Goal: Navigation & Orientation: Find specific page/section

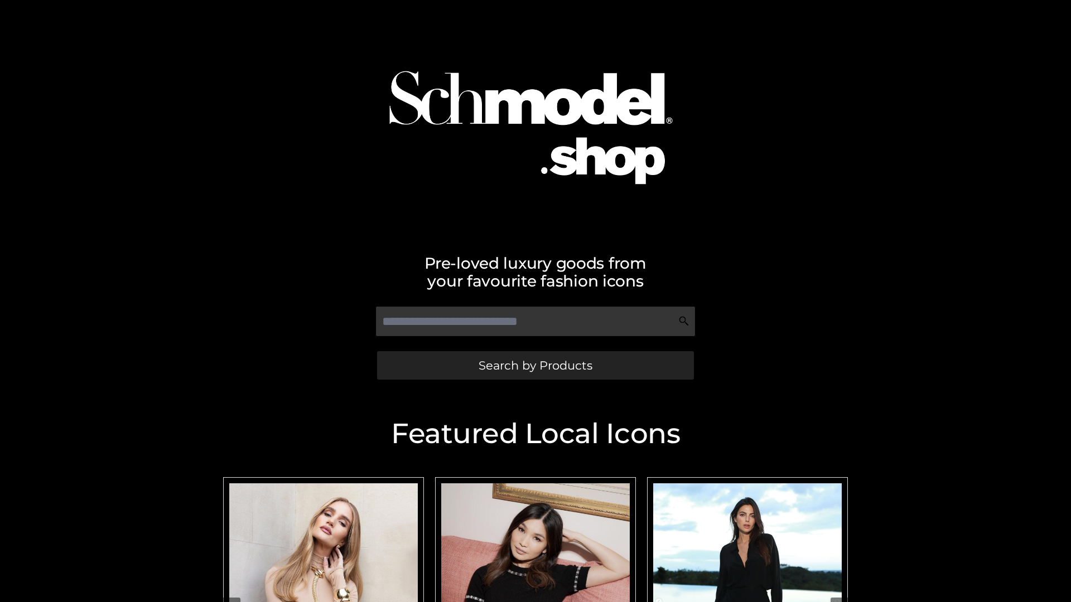
click at [535, 365] on span "Search by Products" at bounding box center [535, 366] width 114 height 12
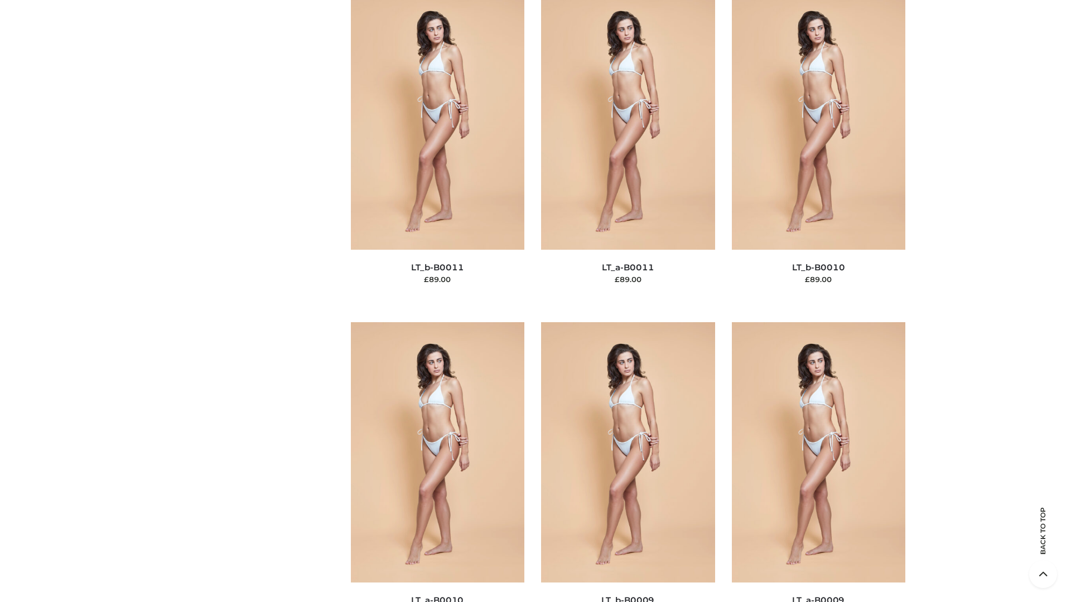
scroll to position [5008, 0]
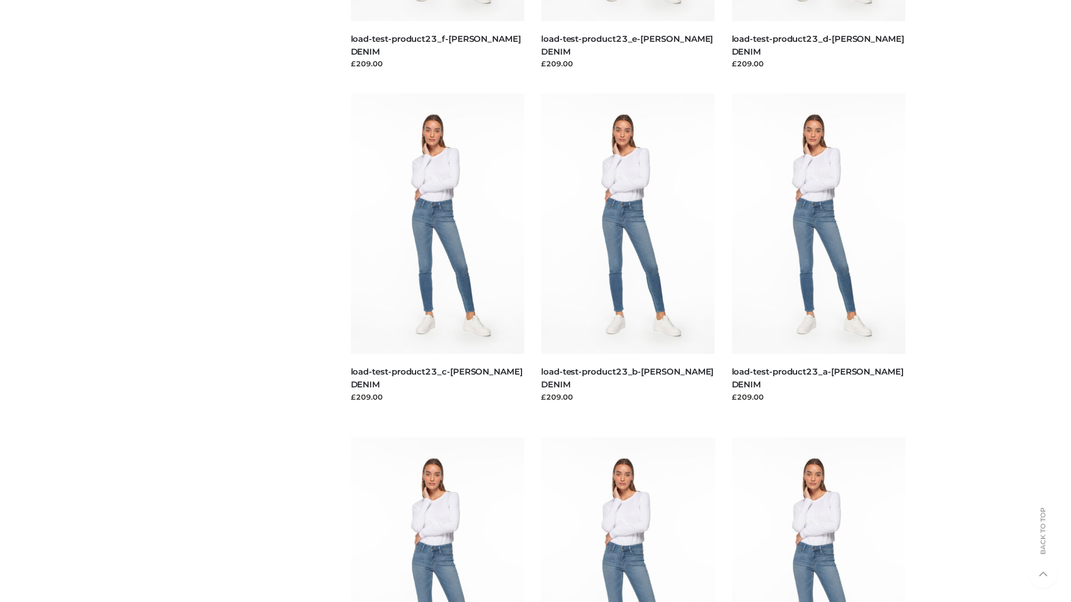
scroll to position [978, 0]
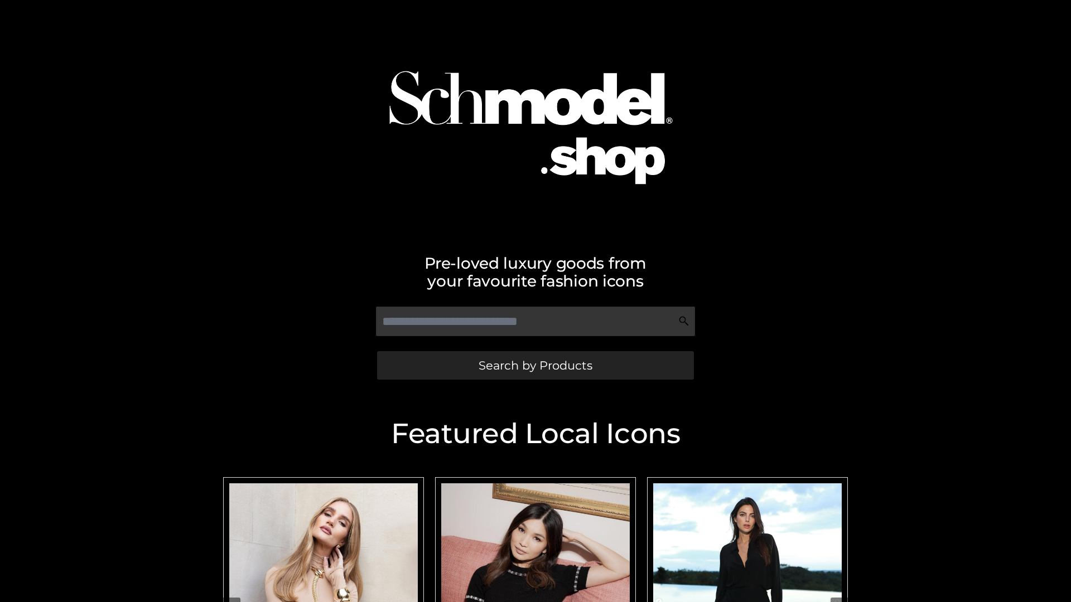
click at [535, 365] on span "Search by Products" at bounding box center [535, 366] width 114 height 12
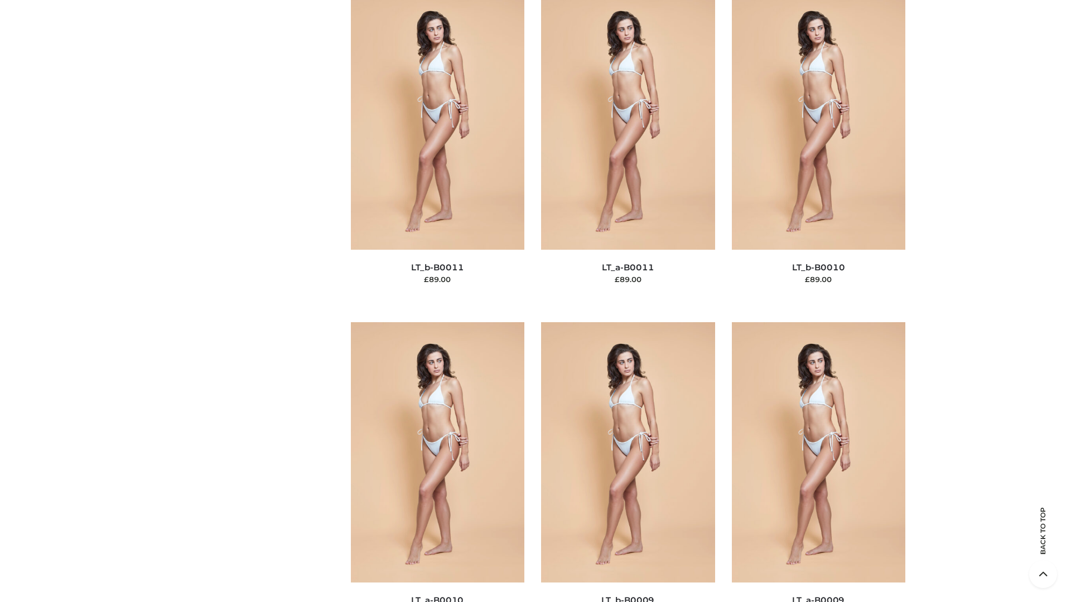
scroll to position [5008, 0]
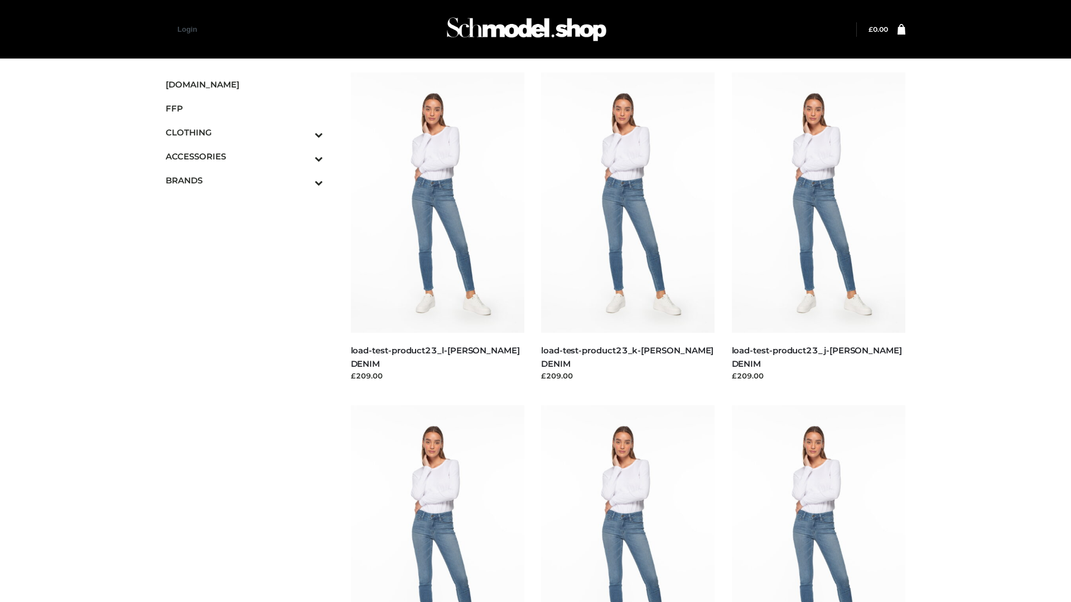
scroll to position [978, 0]
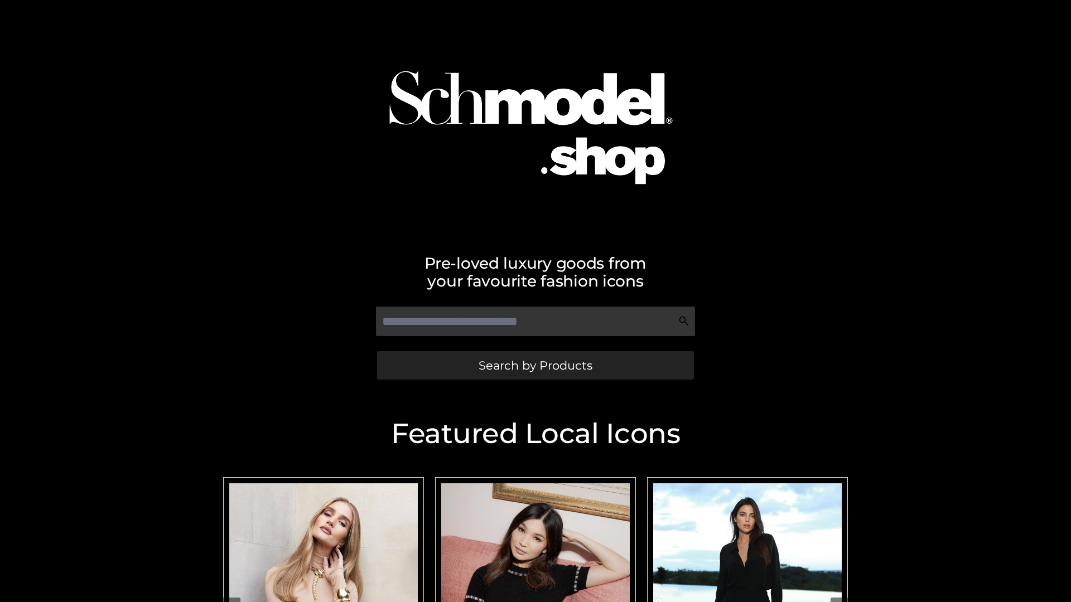
click at [535, 365] on span "Search by Products" at bounding box center [535, 366] width 114 height 12
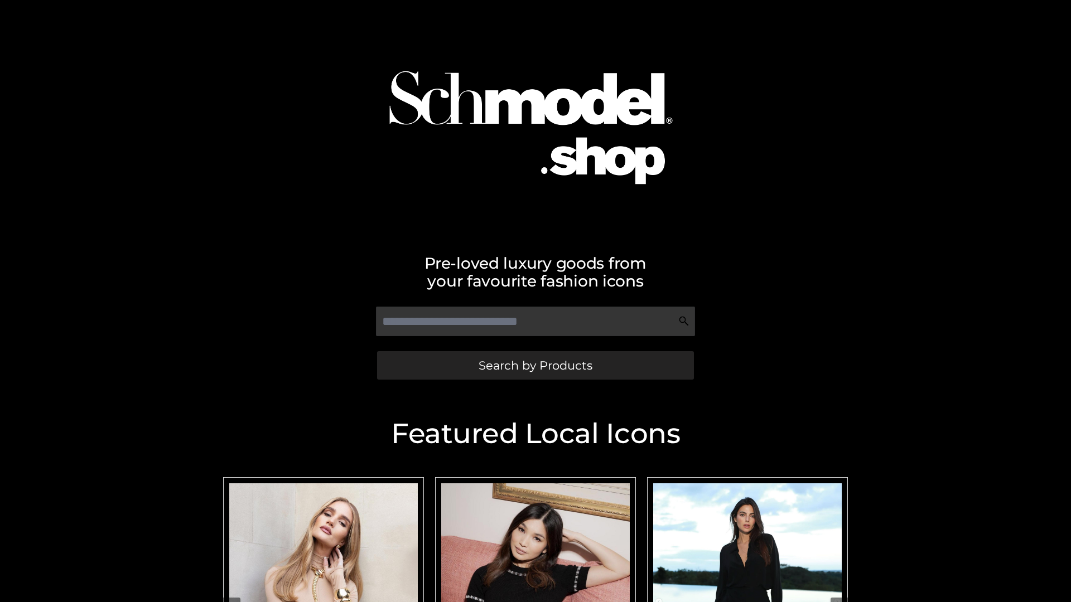
click at [535, 365] on span "Search by Products" at bounding box center [535, 366] width 114 height 12
